Goal: Task Accomplishment & Management: Complete application form

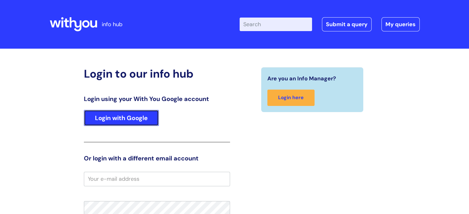
click at [123, 120] on link "Login with Google" at bounding box center [121, 118] width 75 height 16
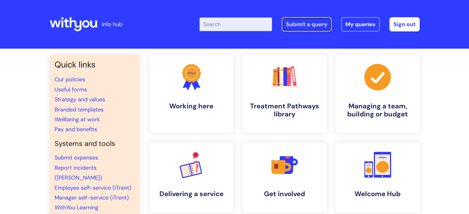
click at [306, 22] on link "Submit a query" at bounding box center [307, 24] width 50 height 14
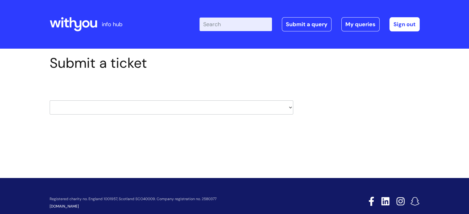
click at [108, 110] on select "HR / People IT and Support Clinical Drug Alerts Finance Accounts Data Support T…" at bounding box center [171, 107] width 243 height 14
select select "it_and_support"
click at [50, 100] on select "HR / People IT and Support Clinical Drug Alerts Finance Accounts Data Support T…" at bounding box center [171, 107] width 243 height 14
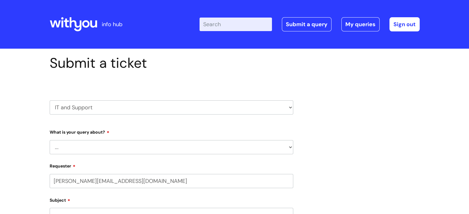
select select "80004286572"
click at [73, 152] on select "... Mobile Phone Reset & MFA Accounts, Starters and Leavers IT Hardware issue I…" at bounding box center [171, 147] width 243 height 14
select select "Something Else"
click at [50, 140] on select "... Mobile Phone Reset & MFA Accounts, Starters and Leavers IT Hardware issue I…" at bounding box center [171, 147] width 243 height 14
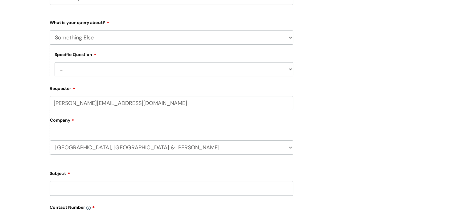
scroll to position [111, 0]
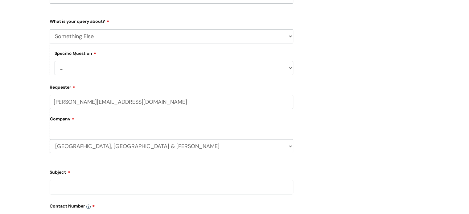
click at [86, 71] on select "... My problem is not listed" at bounding box center [174, 68] width 238 height 14
select select "My problem is not listed"
click at [55, 61] on select "... My problem is not listed" at bounding box center [174, 68] width 238 height 14
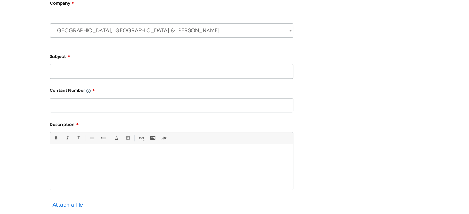
scroll to position [228, 0]
click at [77, 108] on input "text" at bounding box center [171, 104] width 243 height 14
type input "07970180951"
click at [68, 66] on input "Subject" at bounding box center [171, 70] width 243 height 14
type input "U"
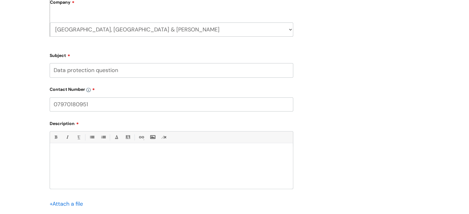
type input "Data protection question"
click at [68, 153] on p at bounding box center [172, 154] width 234 height 6
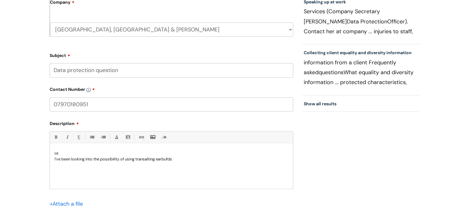
click at [147, 160] on p "I've been looking into the possibility of using transalting earbufds" at bounding box center [172, 160] width 234 height 6
click at [165, 158] on p "I've been looking into the possibility of using translating earbufds" at bounding box center [172, 160] width 234 height 6
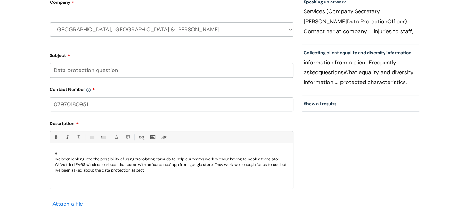
click at [153, 172] on p "I've been looking into the possibility of using translating earbuds to help our…" at bounding box center [172, 165] width 234 height 17
click at [292, 172] on div "HI I've been looking into the possibility of using translating earbuds to help …" at bounding box center [171, 167] width 243 height 43
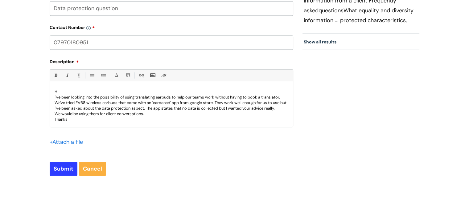
scroll to position [290, 0]
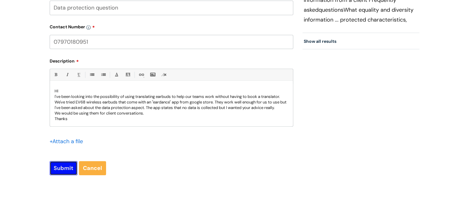
click at [64, 169] on input "Submit" at bounding box center [64, 168] width 28 height 14
type input "Please Wait..."
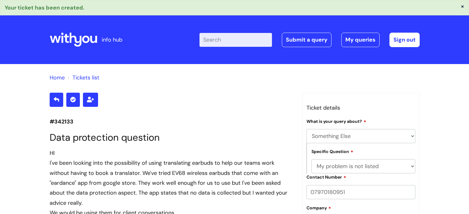
select select "Something Else"
select select "My problem is not listed"
